Goal: Information Seeking & Learning: Check status

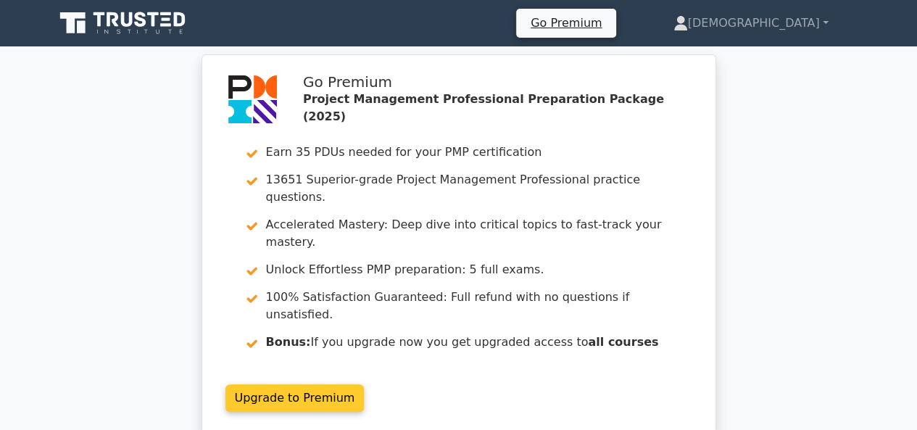
click at [323, 384] on link "Upgrade to Premium" at bounding box center [294, 398] width 139 height 28
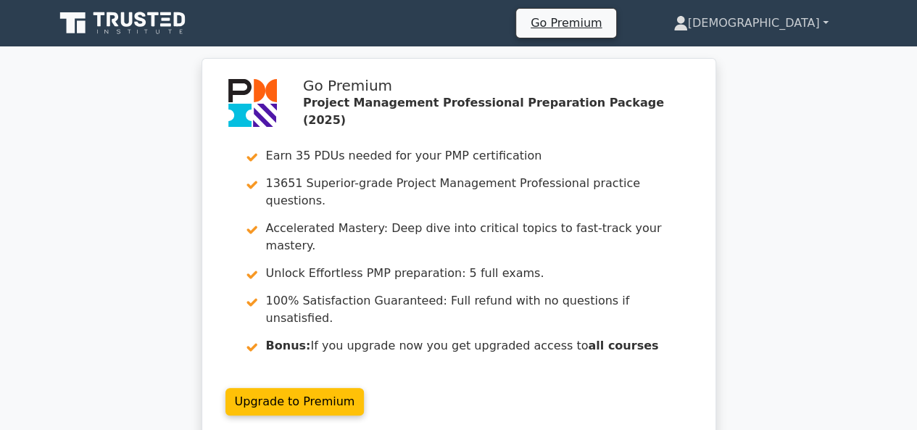
click at [803, 29] on link "[DEMOGRAPHIC_DATA]" at bounding box center [751, 23] width 225 height 29
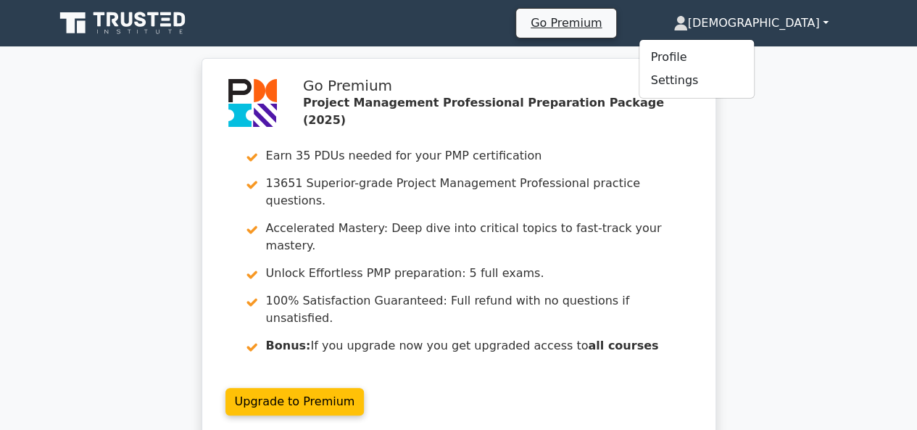
click at [115, 21] on icon at bounding box center [113, 19] width 12 height 14
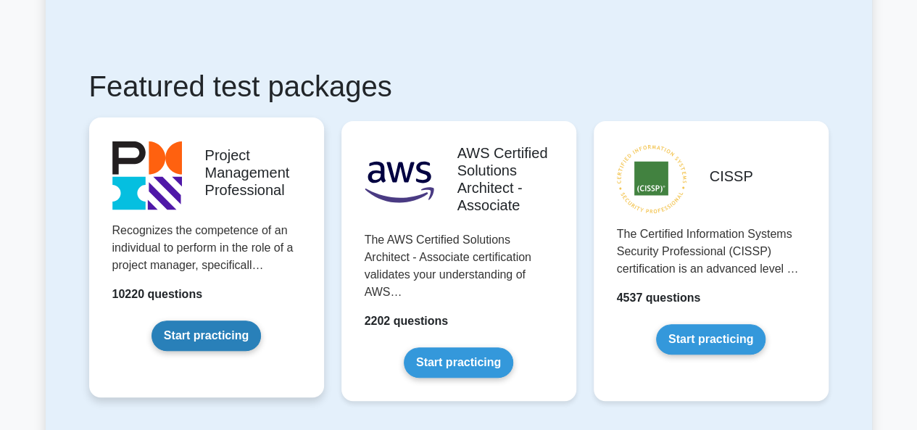
scroll to position [217, 0]
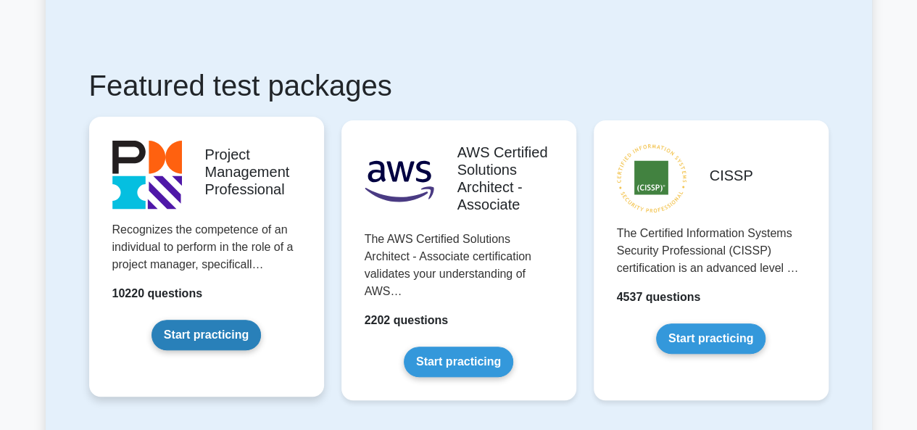
click at [201, 328] on link "Start practicing" at bounding box center [205, 335] width 109 height 30
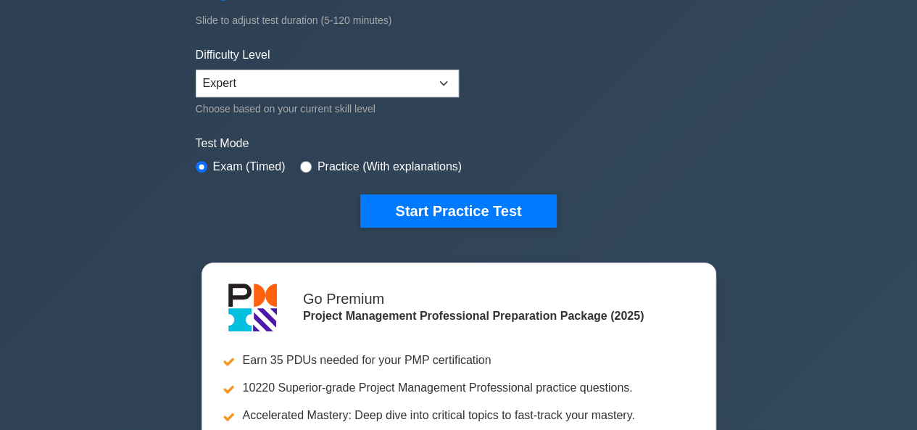
scroll to position [362, 0]
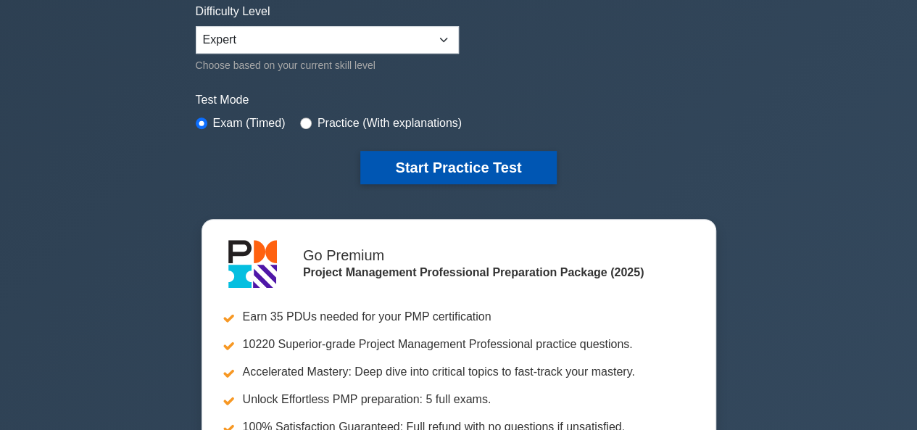
click at [426, 167] on button "Start Practice Test" at bounding box center [458, 167] width 196 height 33
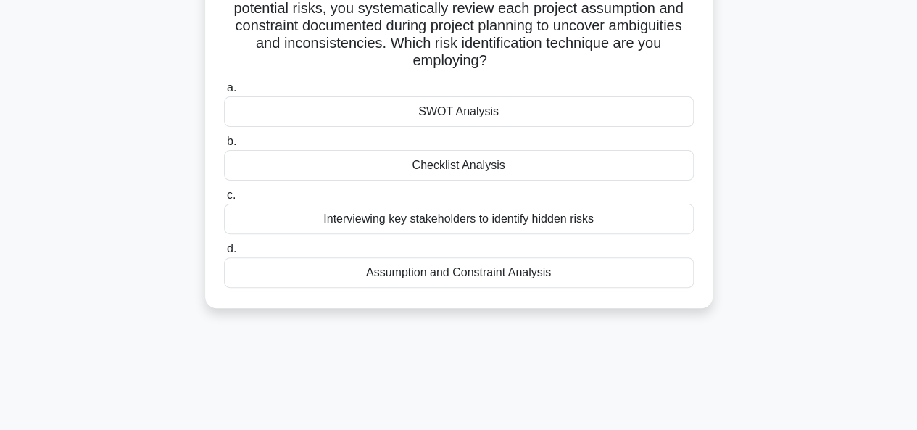
scroll to position [145, 0]
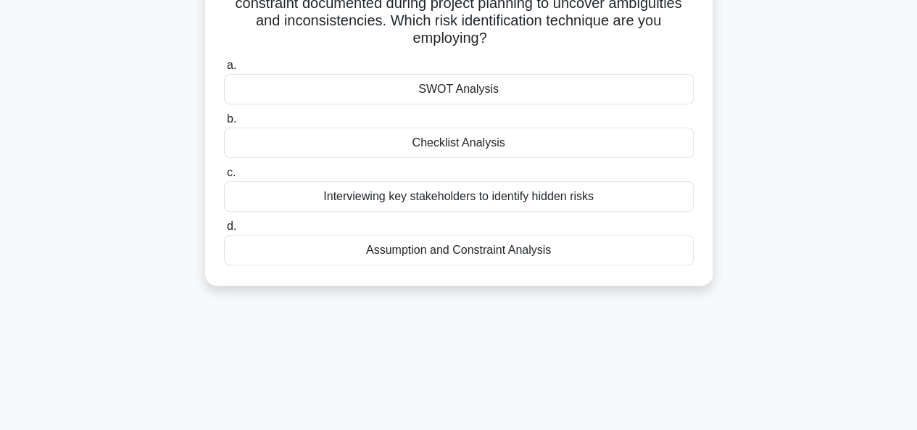
click at [486, 251] on div "Assumption and Constraint Analysis" at bounding box center [459, 250] width 470 height 30
click at [224, 231] on input "d. Assumption and Constraint Analysis" at bounding box center [224, 226] width 0 height 9
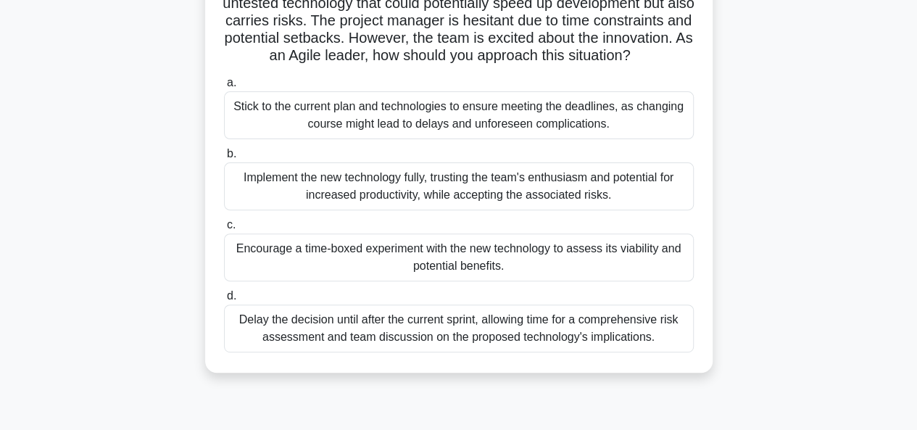
click at [464, 270] on div "Encourage a time-boxed experiment with the new technology to assess its viabili…" at bounding box center [459, 257] width 470 height 48
click at [224, 230] on input "c. Encourage a time-boxed experiment with the new technology to assess its viab…" at bounding box center [224, 224] width 0 height 9
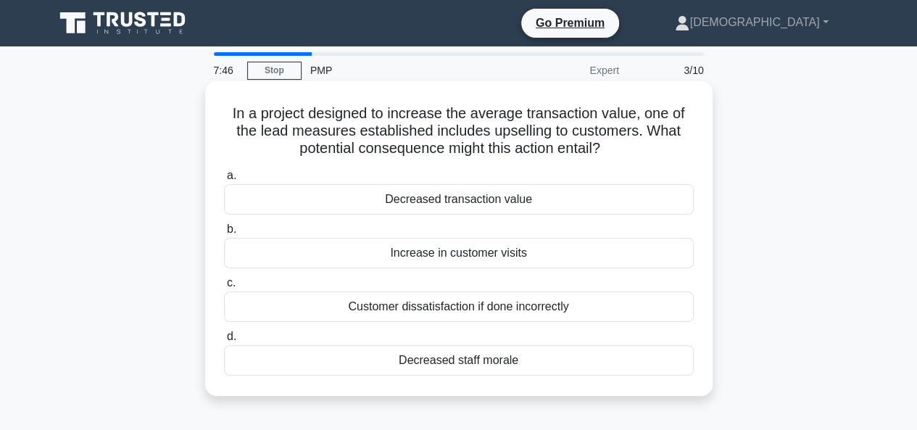
scroll to position [72, 0]
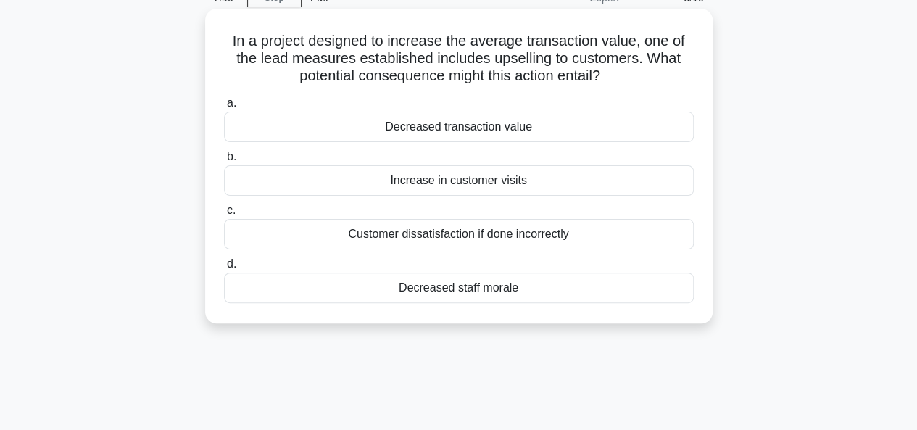
click at [386, 238] on div "Customer dissatisfaction if done incorrectly" at bounding box center [459, 234] width 470 height 30
click at [224, 215] on input "c. Customer dissatisfaction if done incorrectly" at bounding box center [224, 210] width 0 height 9
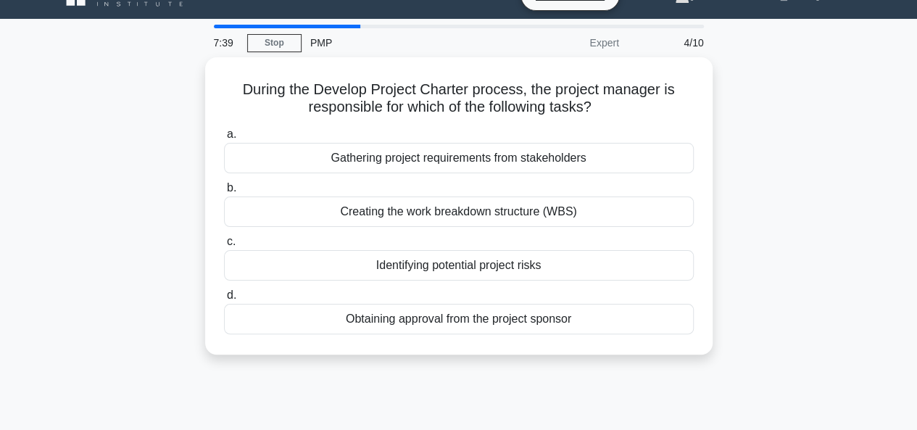
scroll to position [0, 0]
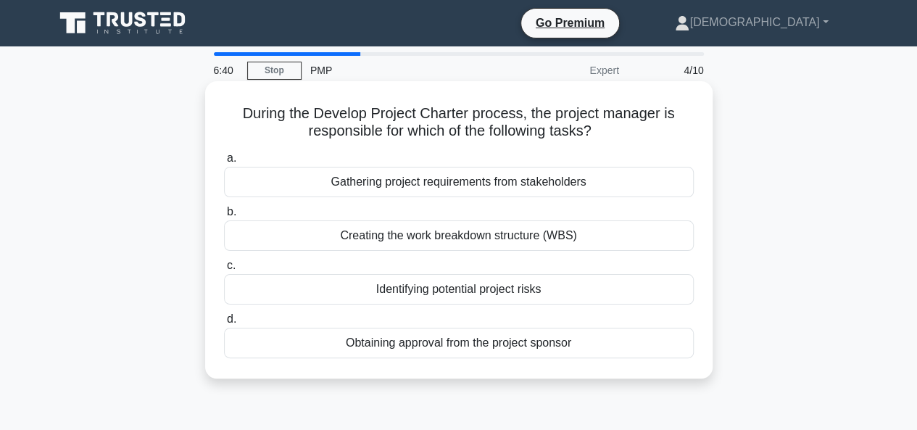
click at [438, 341] on div "Obtaining approval from the project sponsor" at bounding box center [459, 343] width 470 height 30
click at [224, 324] on input "d. Obtaining approval from the project sponsor" at bounding box center [224, 319] width 0 height 9
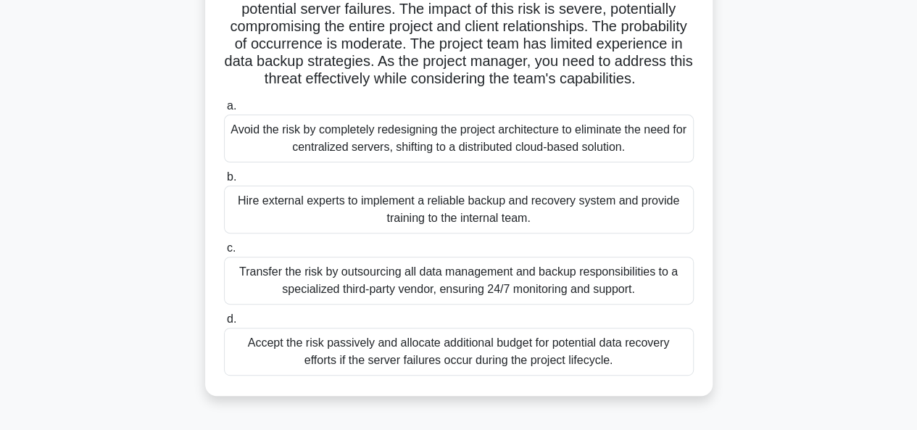
scroll to position [145, 0]
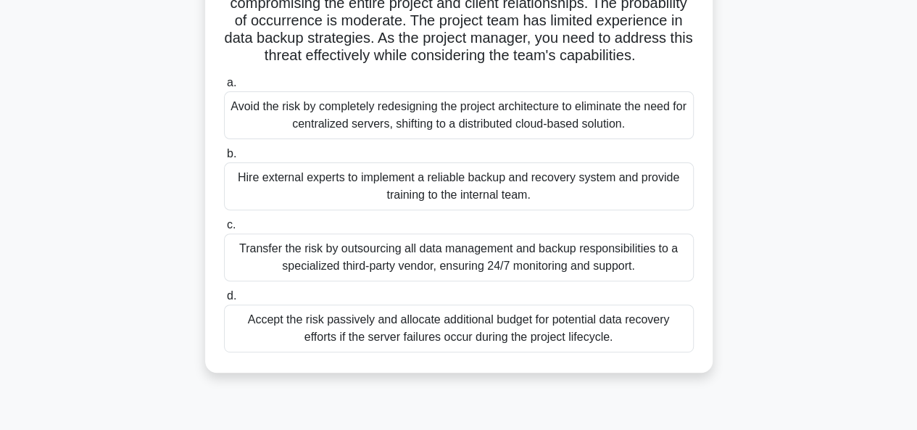
click at [565, 268] on div "Transfer the risk by outsourcing all data management and backup responsibilitie…" at bounding box center [459, 257] width 470 height 48
click at [224, 230] on input "c. Transfer the risk by outsourcing all data management and backup responsibili…" at bounding box center [224, 224] width 0 height 9
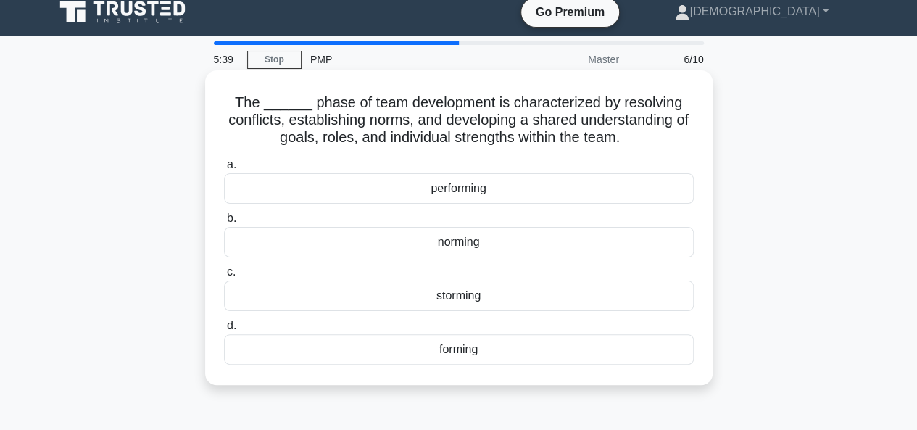
scroll to position [0, 0]
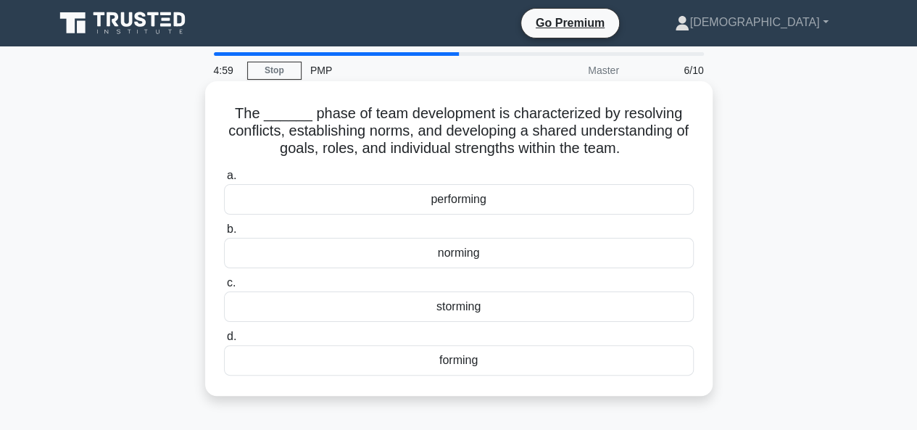
click at [494, 254] on div "norming" at bounding box center [459, 253] width 470 height 30
click at [224, 234] on input "b. norming" at bounding box center [224, 229] width 0 height 9
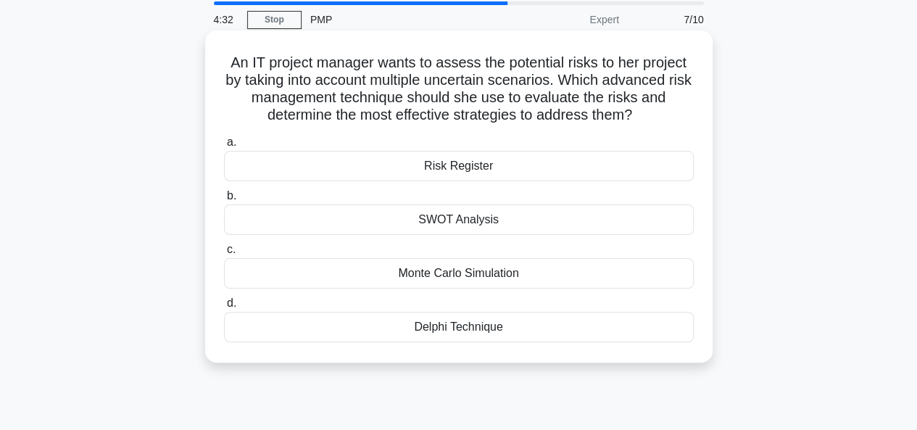
scroll to position [72, 0]
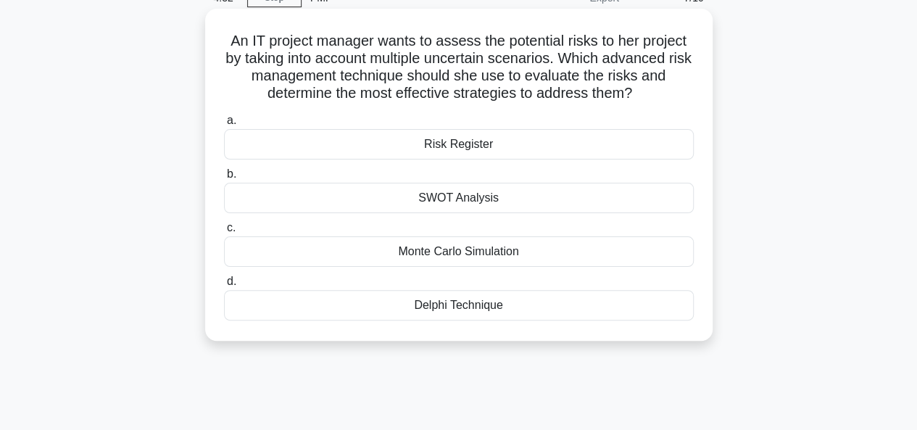
click at [450, 248] on div "Monte Carlo Simulation" at bounding box center [459, 251] width 470 height 30
click at [224, 233] on input "c. Monte Carlo Simulation" at bounding box center [224, 227] width 0 height 9
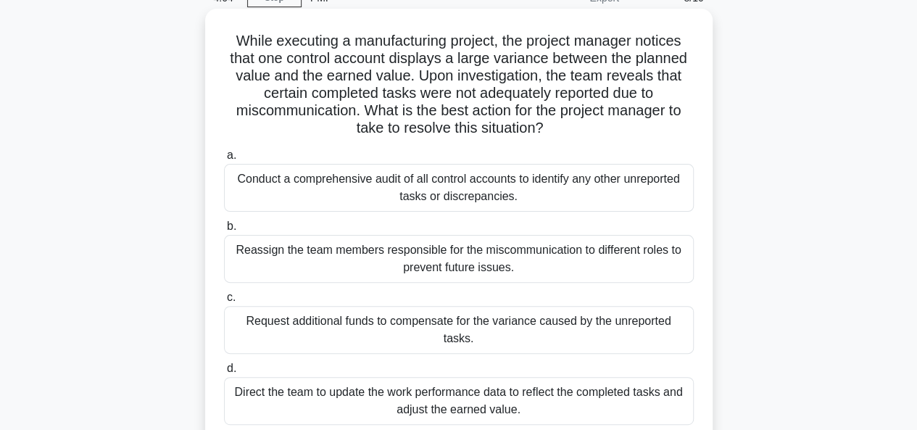
scroll to position [145, 0]
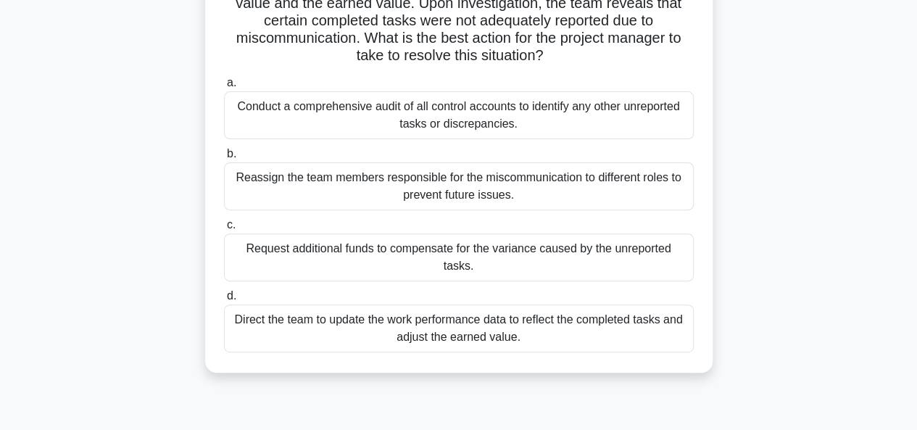
click at [475, 130] on div "Conduct a comprehensive audit of all control accounts to identify any other unr…" at bounding box center [459, 115] width 470 height 48
click at [224, 88] on input "a. Conduct a comprehensive audit of all control accounts to identify any other …" at bounding box center [224, 82] width 0 height 9
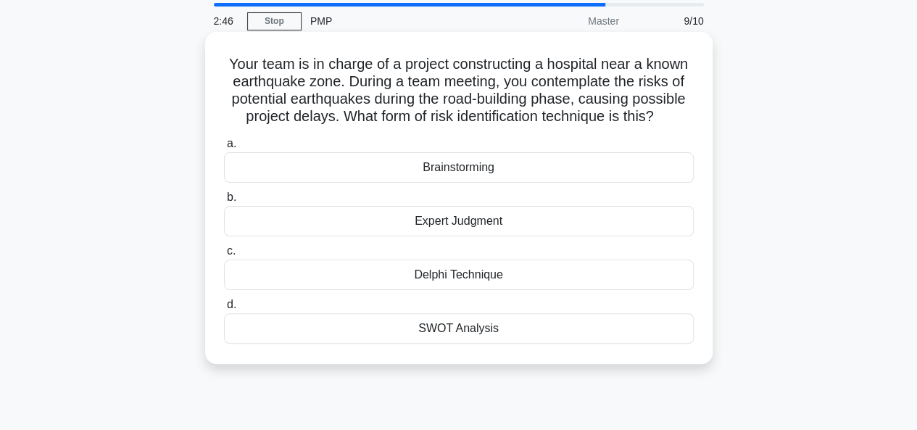
scroll to position [72, 0]
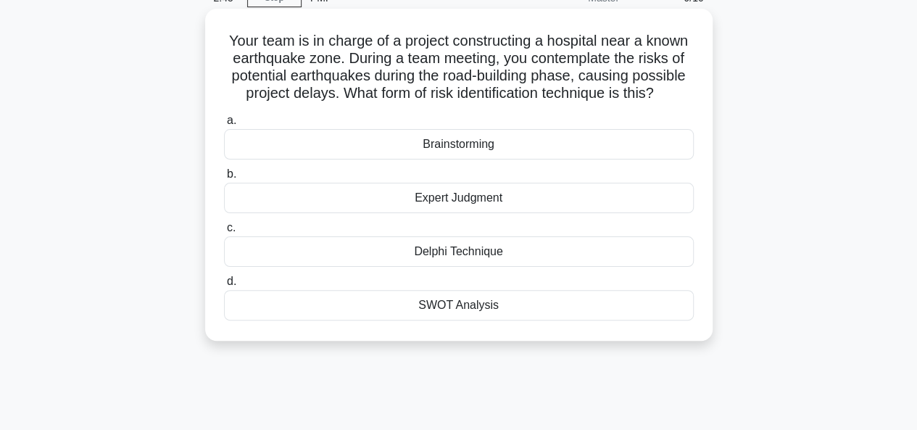
click at [467, 199] on div "Expert Judgment" at bounding box center [459, 198] width 470 height 30
click at [224, 179] on input "b. Expert Judgment" at bounding box center [224, 174] width 0 height 9
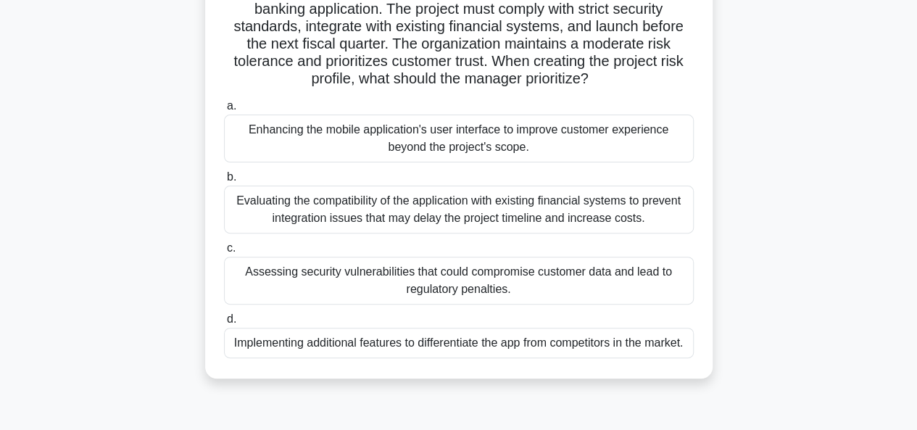
scroll to position [145, 0]
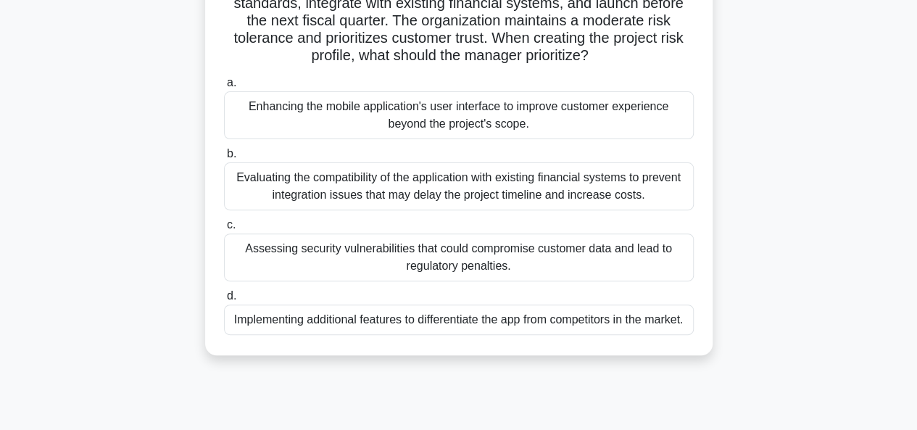
click at [465, 257] on div "Assessing security vulnerabilities that could compromise customer data and lead…" at bounding box center [459, 257] width 470 height 48
click at [224, 230] on input "c. Assessing security vulnerabilities that could compromise customer data and l…" at bounding box center [224, 224] width 0 height 9
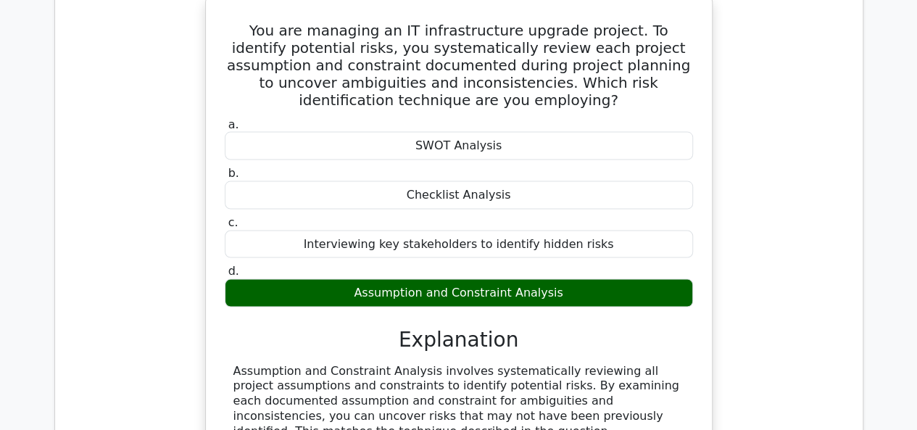
scroll to position [1160, 0]
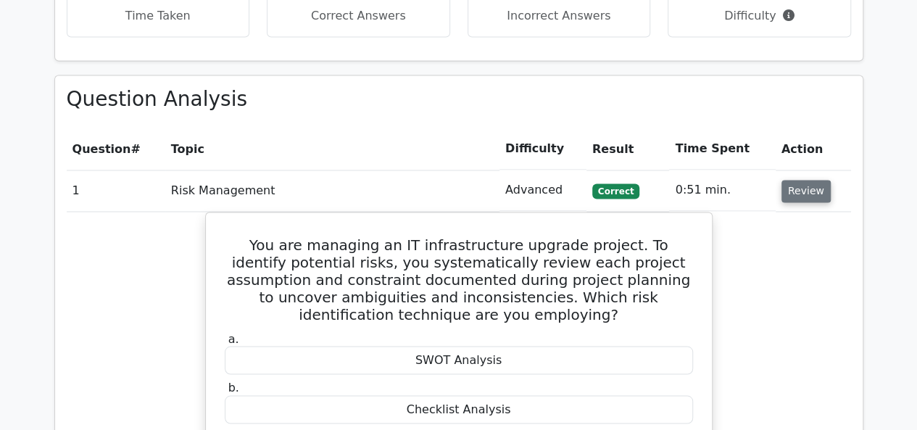
click at [793, 180] on button "Review" at bounding box center [805, 191] width 49 height 22
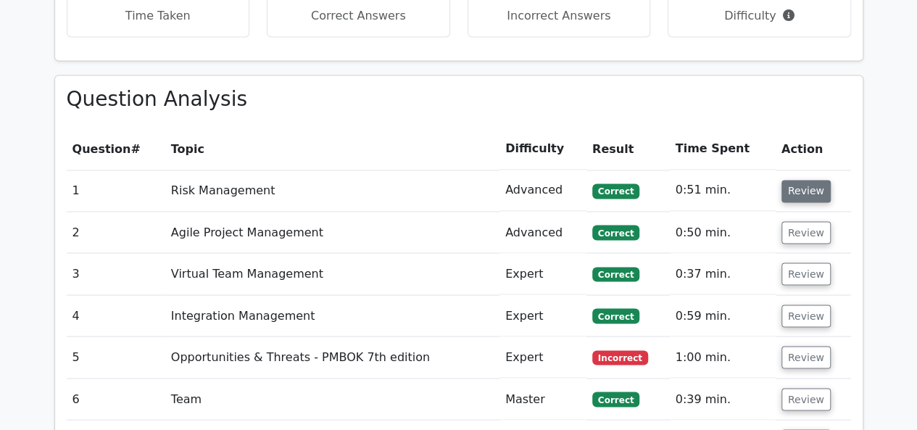
click at [811, 180] on button "Review" at bounding box center [805, 191] width 49 height 22
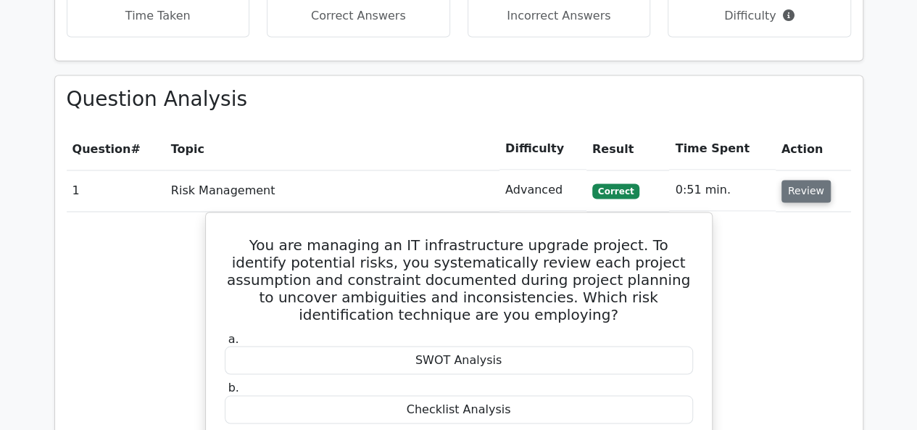
click at [809, 180] on button "Review" at bounding box center [805, 191] width 49 height 22
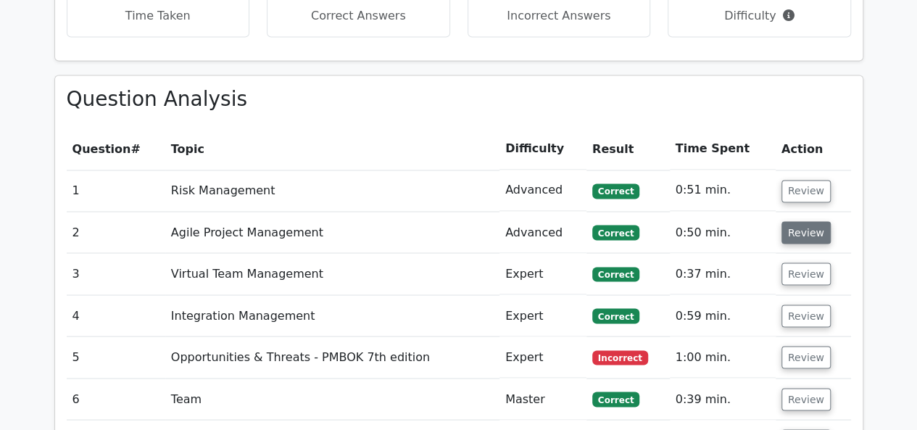
click at [806, 221] on button "Review" at bounding box center [805, 232] width 49 height 22
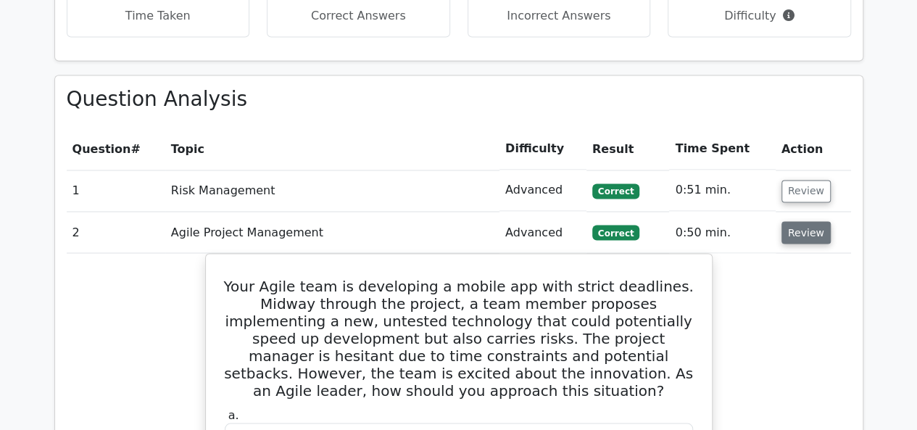
click at [806, 221] on button "Review" at bounding box center [805, 232] width 49 height 22
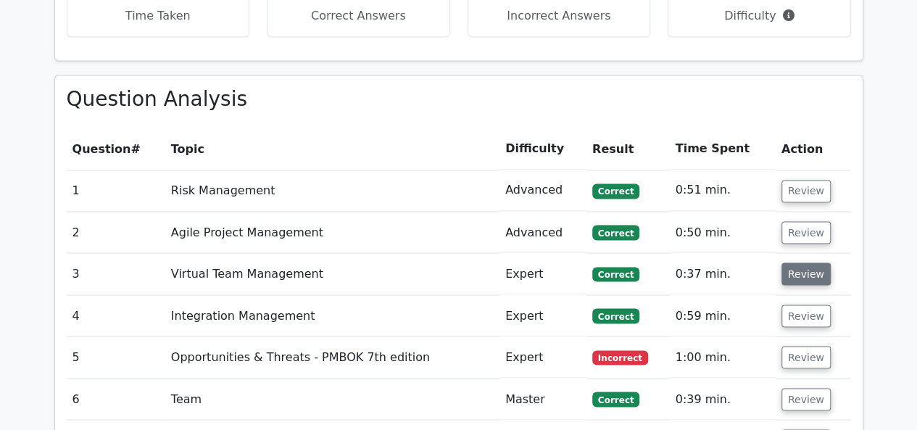
click at [799, 262] on button "Review" at bounding box center [805, 273] width 49 height 22
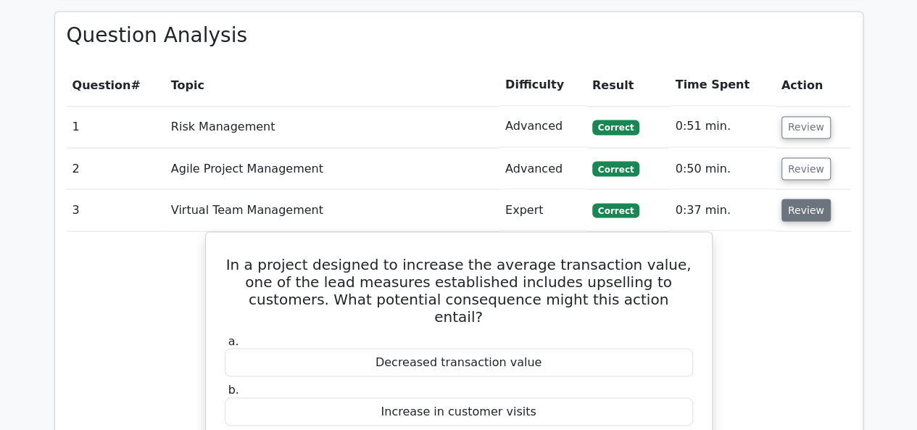
scroll to position [1305, 0]
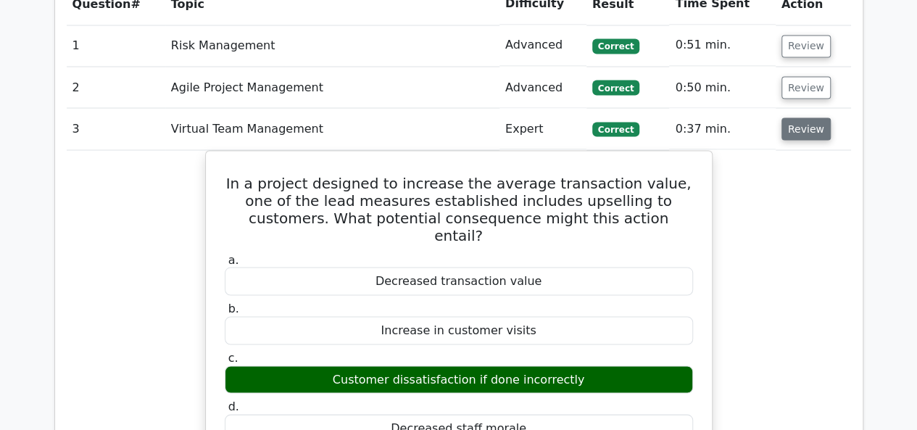
click at [812, 117] on button "Review" at bounding box center [805, 128] width 49 height 22
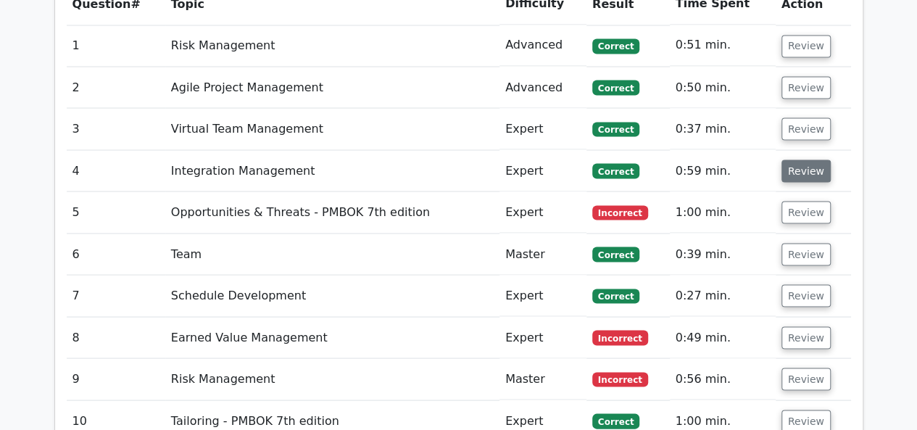
click at [804, 159] on button "Review" at bounding box center [805, 170] width 49 height 22
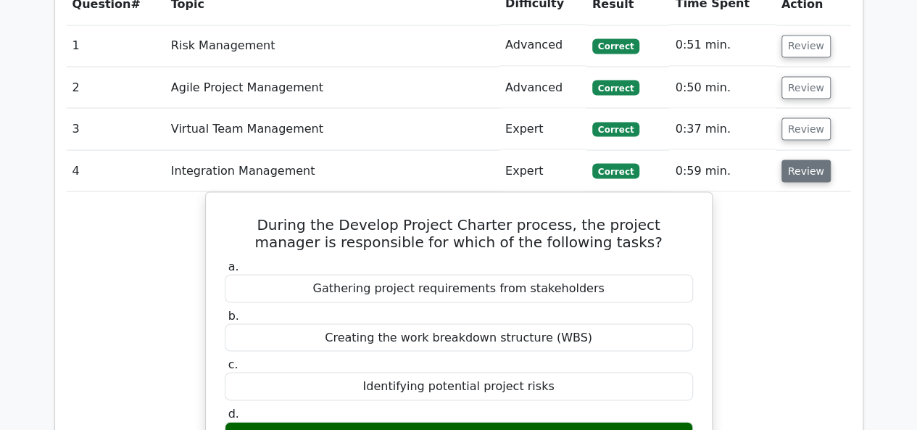
click at [804, 159] on button "Review" at bounding box center [805, 170] width 49 height 22
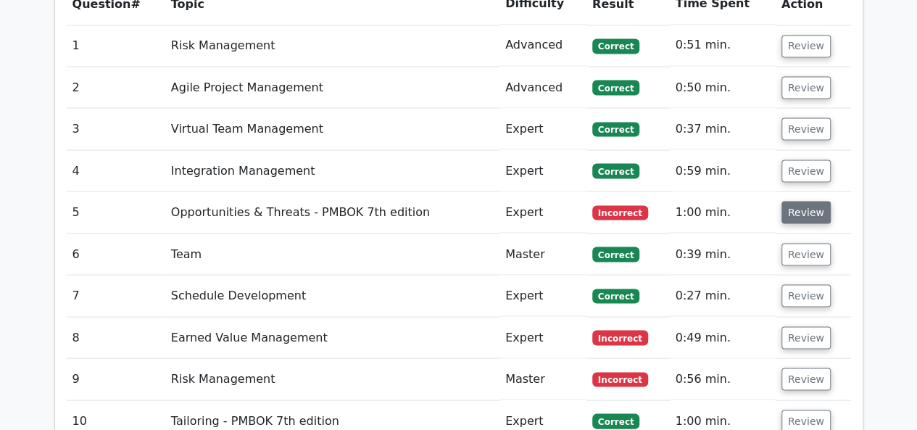
click at [794, 201] on button "Review" at bounding box center [805, 212] width 49 height 22
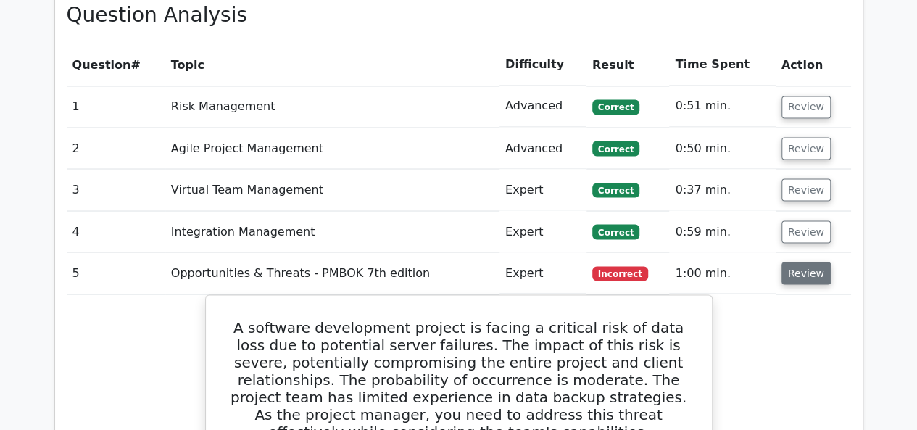
scroll to position [1232, 0]
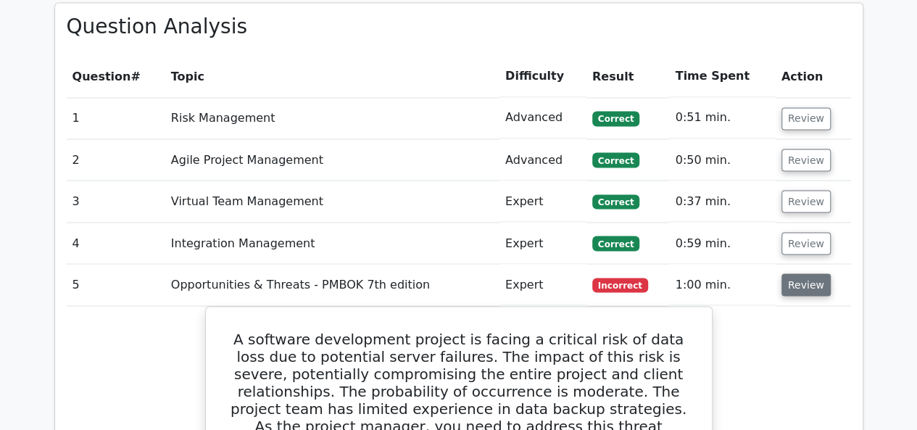
click at [793, 273] on button "Review" at bounding box center [805, 284] width 49 height 22
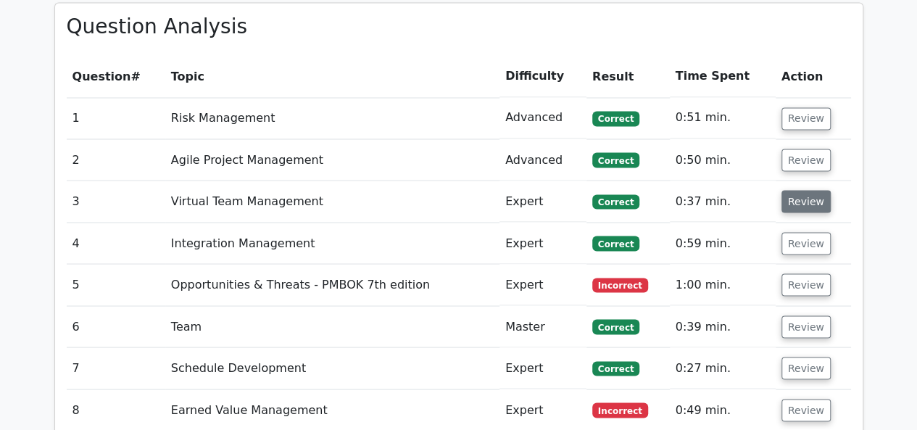
click at [795, 190] on button "Review" at bounding box center [805, 201] width 49 height 22
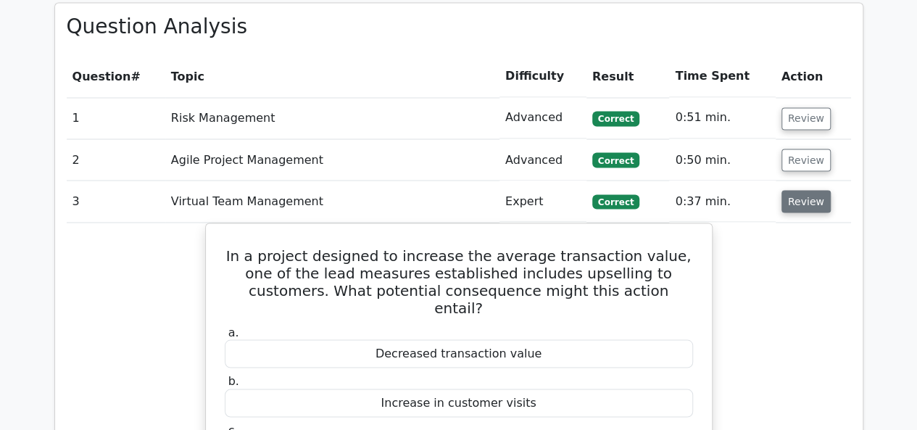
click at [795, 190] on button "Review" at bounding box center [805, 201] width 49 height 22
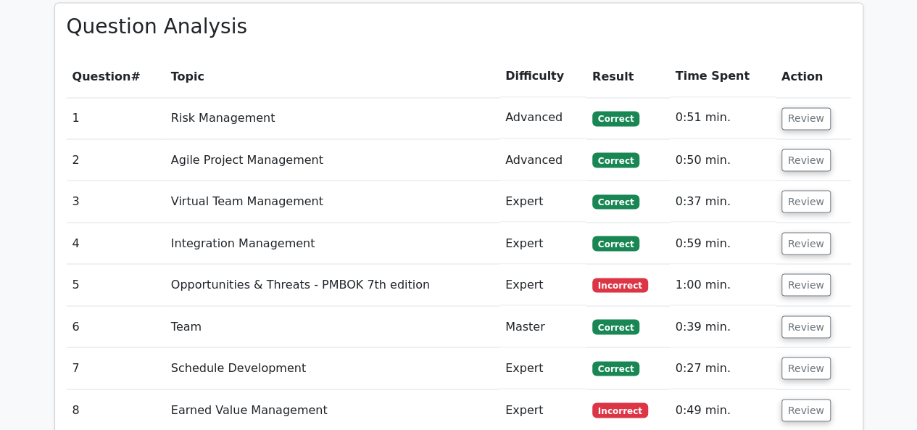
scroll to position [1305, 0]
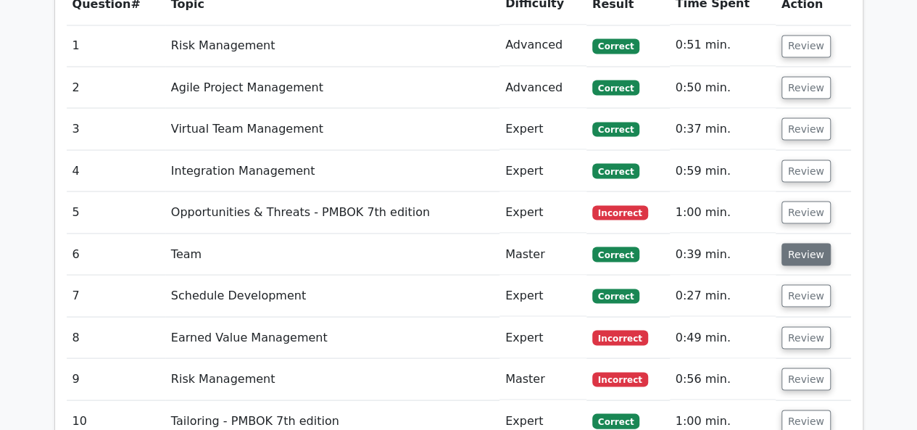
click at [804, 243] on button "Review" at bounding box center [805, 254] width 49 height 22
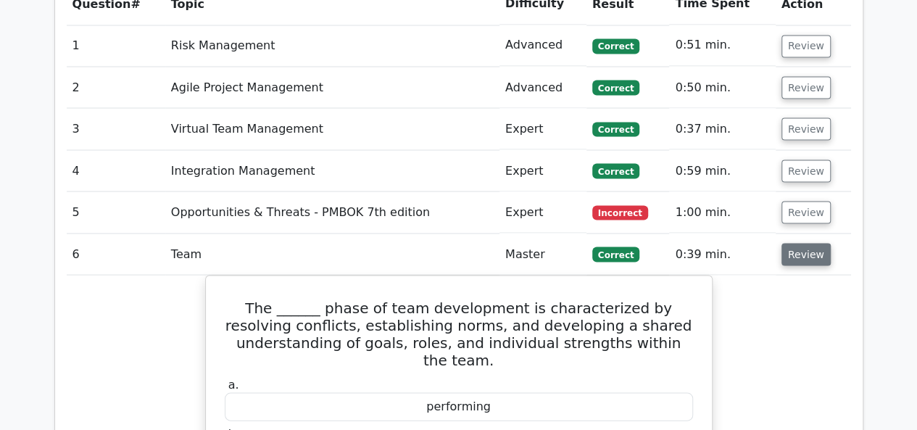
click at [804, 243] on button "Review" at bounding box center [805, 254] width 49 height 22
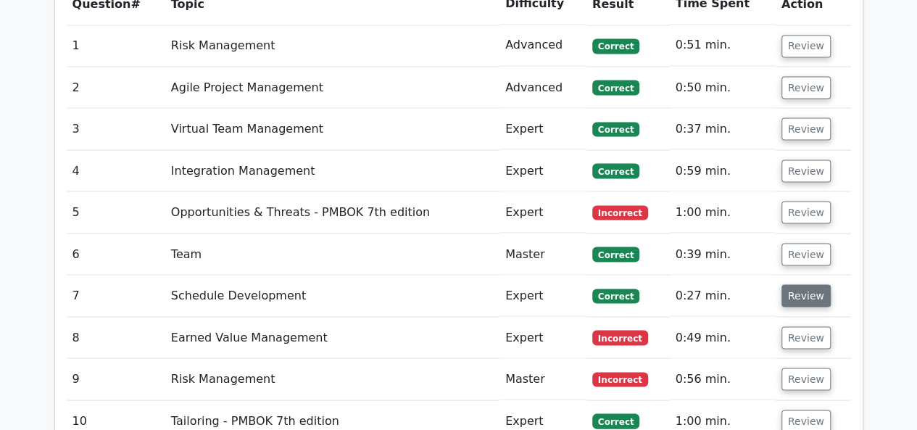
click at [804, 284] on button "Review" at bounding box center [805, 295] width 49 height 22
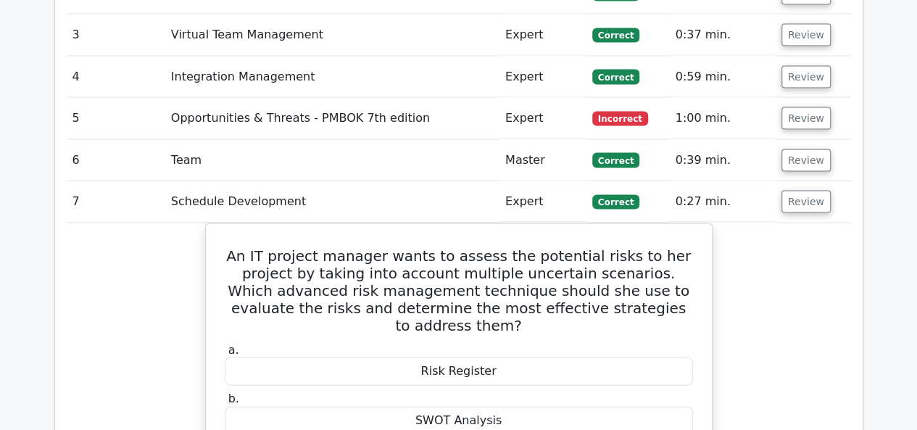
scroll to position [1377, 0]
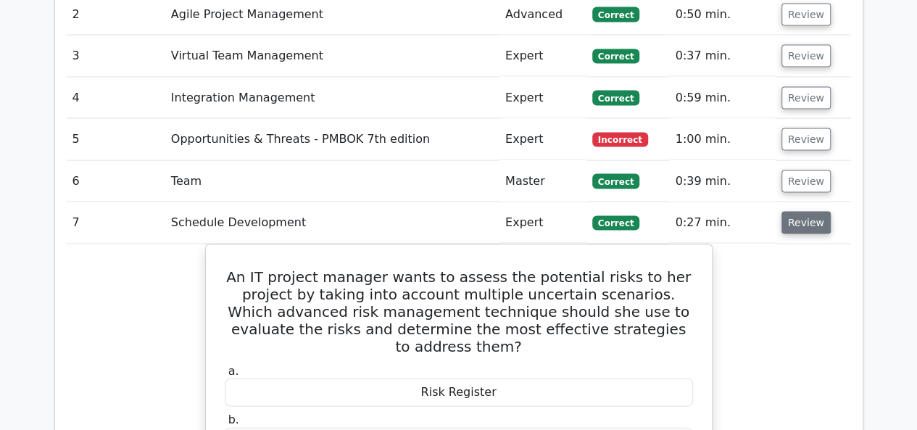
click at [804, 212] on button "Review" at bounding box center [805, 223] width 49 height 22
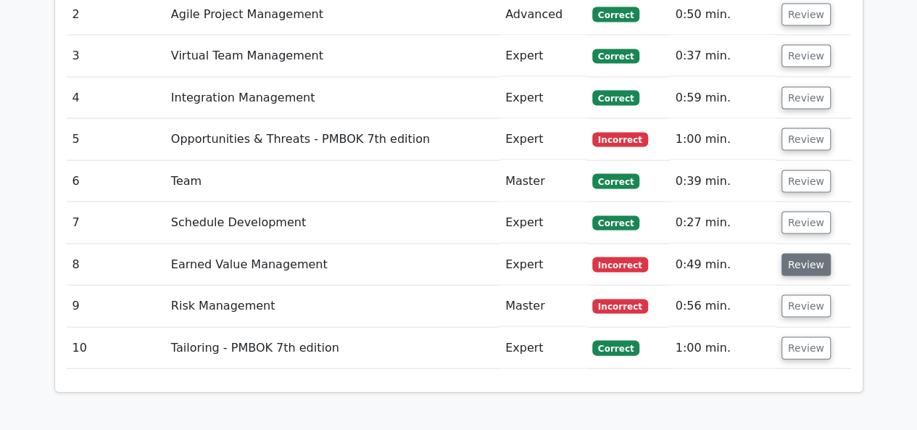
click at [808, 254] on button "Review" at bounding box center [805, 265] width 49 height 22
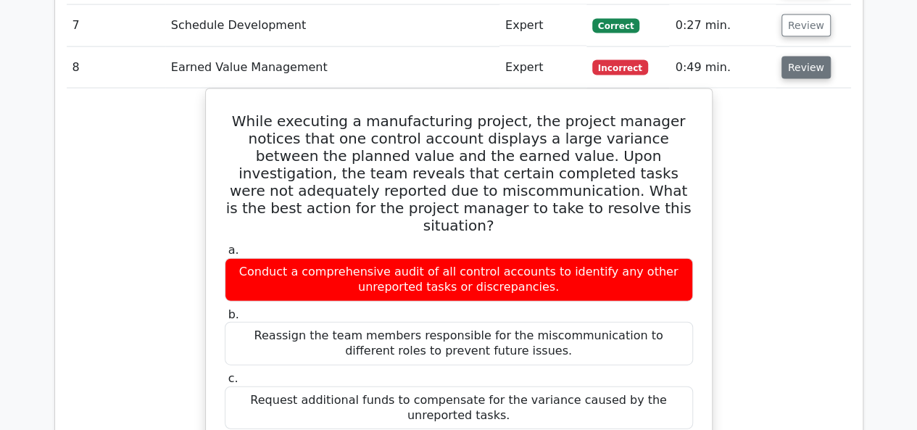
scroll to position [1522, 0]
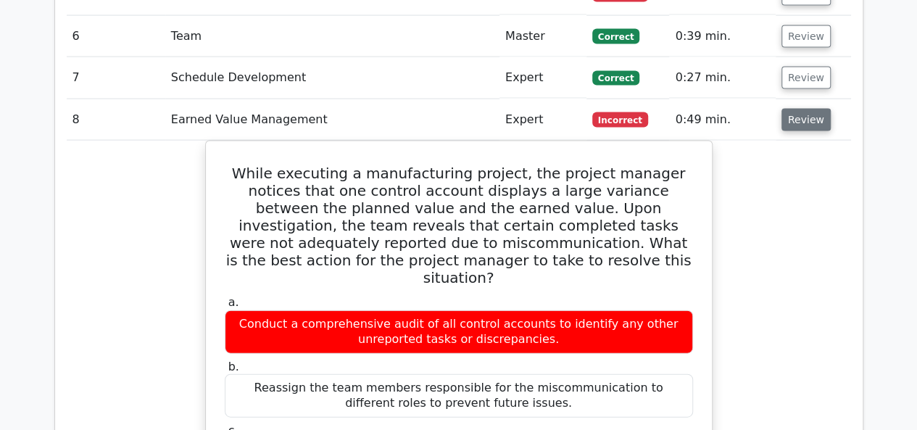
click at [802, 109] on button "Review" at bounding box center [805, 120] width 49 height 22
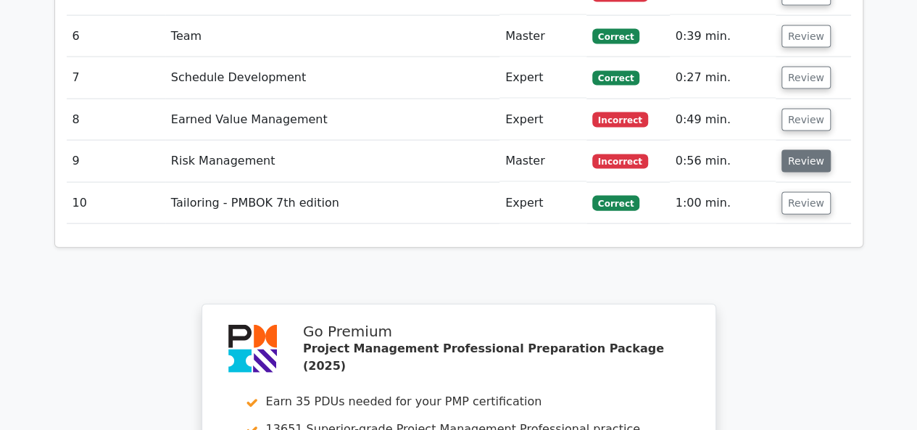
click at [796, 150] on button "Review" at bounding box center [805, 161] width 49 height 22
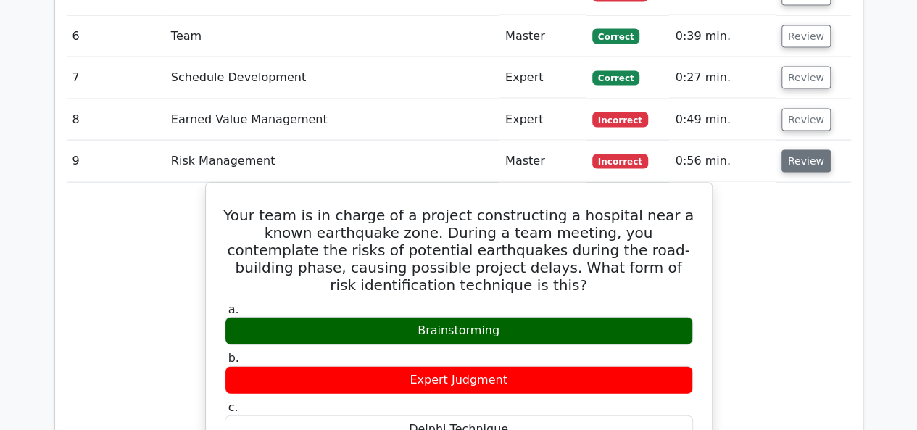
click at [796, 150] on button "Review" at bounding box center [805, 161] width 49 height 22
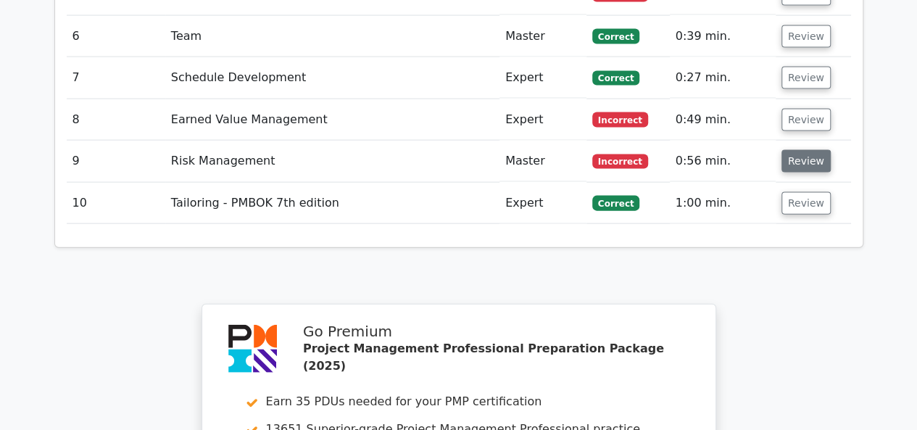
click at [796, 150] on button "Review" at bounding box center [805, 161] width 49 height 22
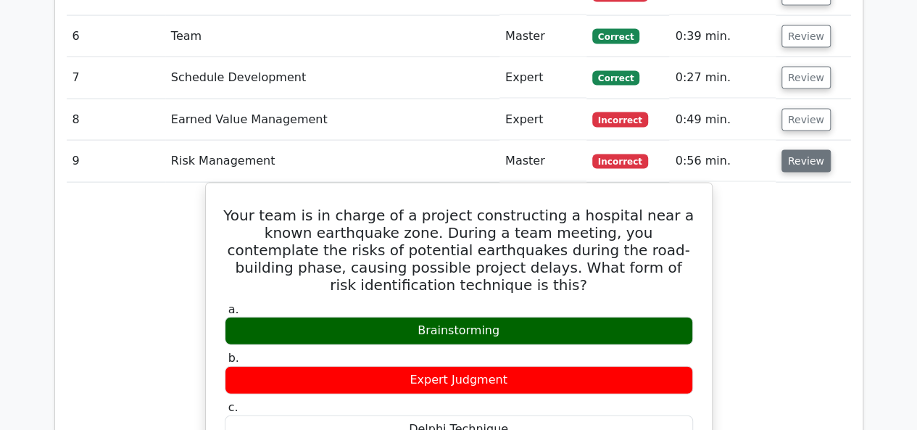
click at [810, 150] on button "Review" at bounding box center [805, 161] width 49 height 22
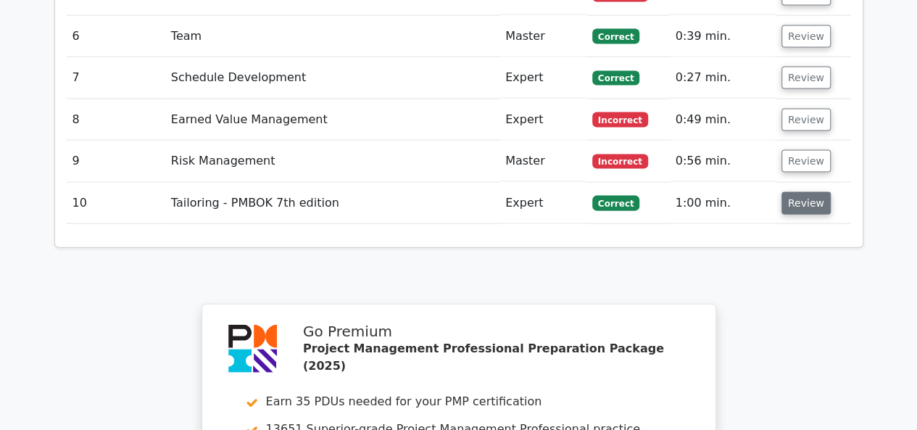
click at [804, 192] on button "Review" at bounding box center [805, 203] width 49 height 22
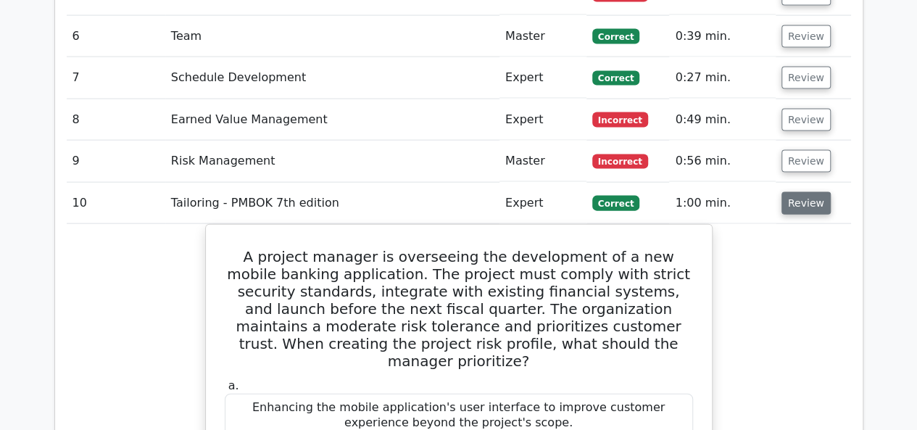
click at [804, 192] on button "Review" at bounding box center [805, 203] width 49 height 22
